Goal: Task Accomplishment & Management: Complete application form

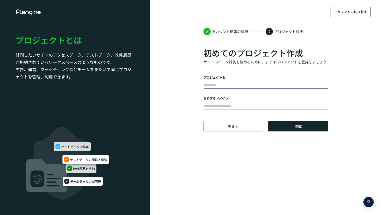
click at [230, 83] on input "text" at bounding box center [266, 85] width 124 height 7
type input "*"
type input "**"
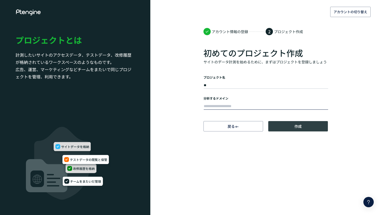
click at [277, 127] on button "作成" at bounding box center [298, 126] width 60 height 10
click at [248, 103] on input "text" at bounding box center [266, 106] width 124 height 7
click at [174, 118] on div "アカウントの切り替え アカウント情報の登録 2 プロジェクト作成 初めてのプロジェクト作成 サイトのデータ計測を始めるために、まずはプロジェクトを登録しましょ…" at bounding box center [190, 66] width 381 height 132
click at [270, 31] on dt "2" at bounding box center [269, 31] width 7 height 7
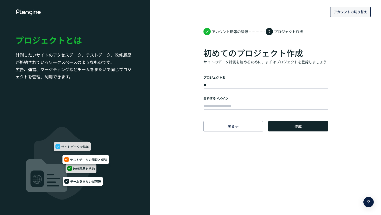
click at [346, 10] on span "アカウントの切り替え" at bounding box center [351, 12] width 34 height 8
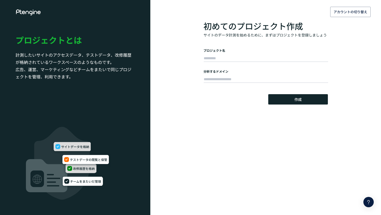
click at [211, 168] on body "アカウントの切り替え 初めてのプロジェクト作成 サイトのデータ計測を始めるために、まずはプロジェクトを登録しましょう プロジェクト名 分析するドメイン 作成 …" at bounding box center [190, 107] width 381 height 215
click at [186, 111] on body "アカウントの切り替え 初めてのプロジェクト作成 サイトのデータ計測を始めるために、まずはプロジェクトを登録しましょう プロジェクト名 分析するドメイン 作成 …" at bounding box center [190, 107] width 381 height 215
click at [231, 142] on body "アカウントの切り替え 初めてのプロジェクト作成 サイトのデータ計測を始めるために、まずはプロジェクトを登録しましょう プロジェクト名 分析するドメイン 作成 …" at bounding box center [190, 107] width 381 height 215
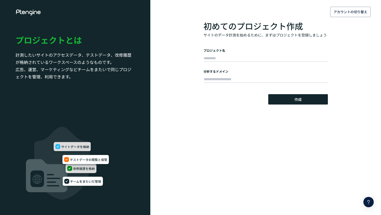
click at [231, 116] on body "アカウントの切り替え 初めてのプロジェクト作成 サイトのデータ計測を始めるために、まずはプロジェクトを登録しましょう プロジェクト名 分析するドメイン 作成 …" at bounding box center [190, 107] width 381 height 215
click at [226, 83] on div at bounding box center [265, 79] width 124 height 10
click at [216, 78] on input "text" at bounding box center [266, 79] width 124 height 7
click at [216, 57] on input "text" at bounding box center [266, 58] width 124 height 7
click at [172, 53] on div "アカウントの切り替え 初めてのプロジェクト作成 サイトのデータ計測を始めるために、まずはプロジェクトを登録しましょう プロジェクト名 分析するドメイン 作成 …" at bounding box center [190, 52] width 381 height 105
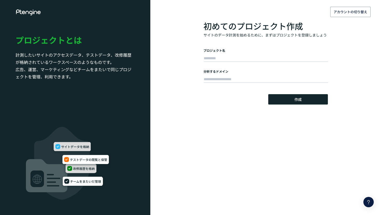
click at [172, 53] on div "アカウントの切り替え 初めてのプロジェクト作成 サイトのデータ計測を始めるために、まずはプロジェクトを登録しましょう プロジェクト名 分析するドメイン 作成 …" at bounding box center [190, 52] width 381 height 105
